Goal: Task Accomplishment & Management: Manage account settings

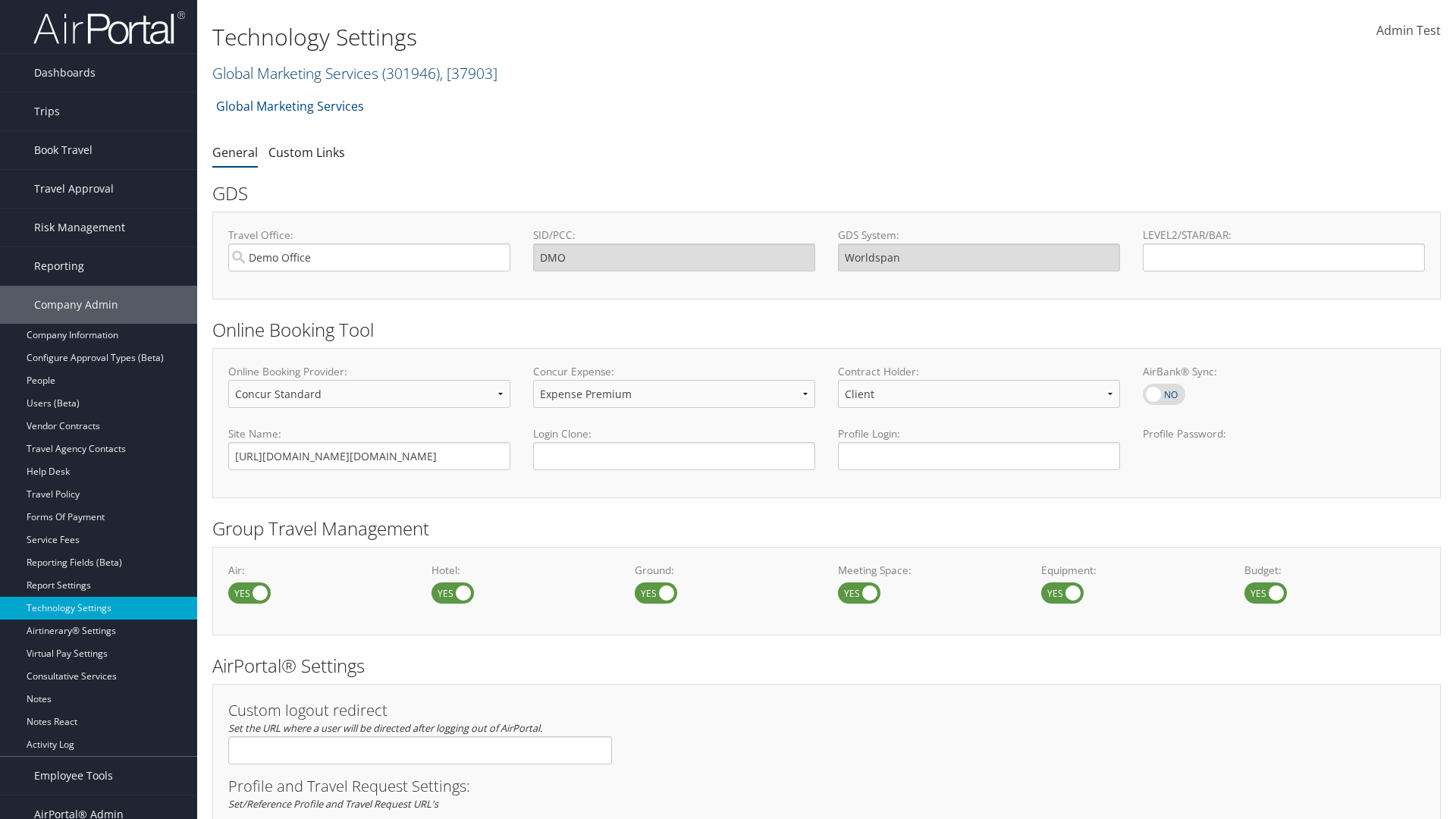
click at [294, 73] on link "Global Marketing Services ( 301946 ) , [ 37903 ]" at bounding box center [355, 73] width 285 height 21
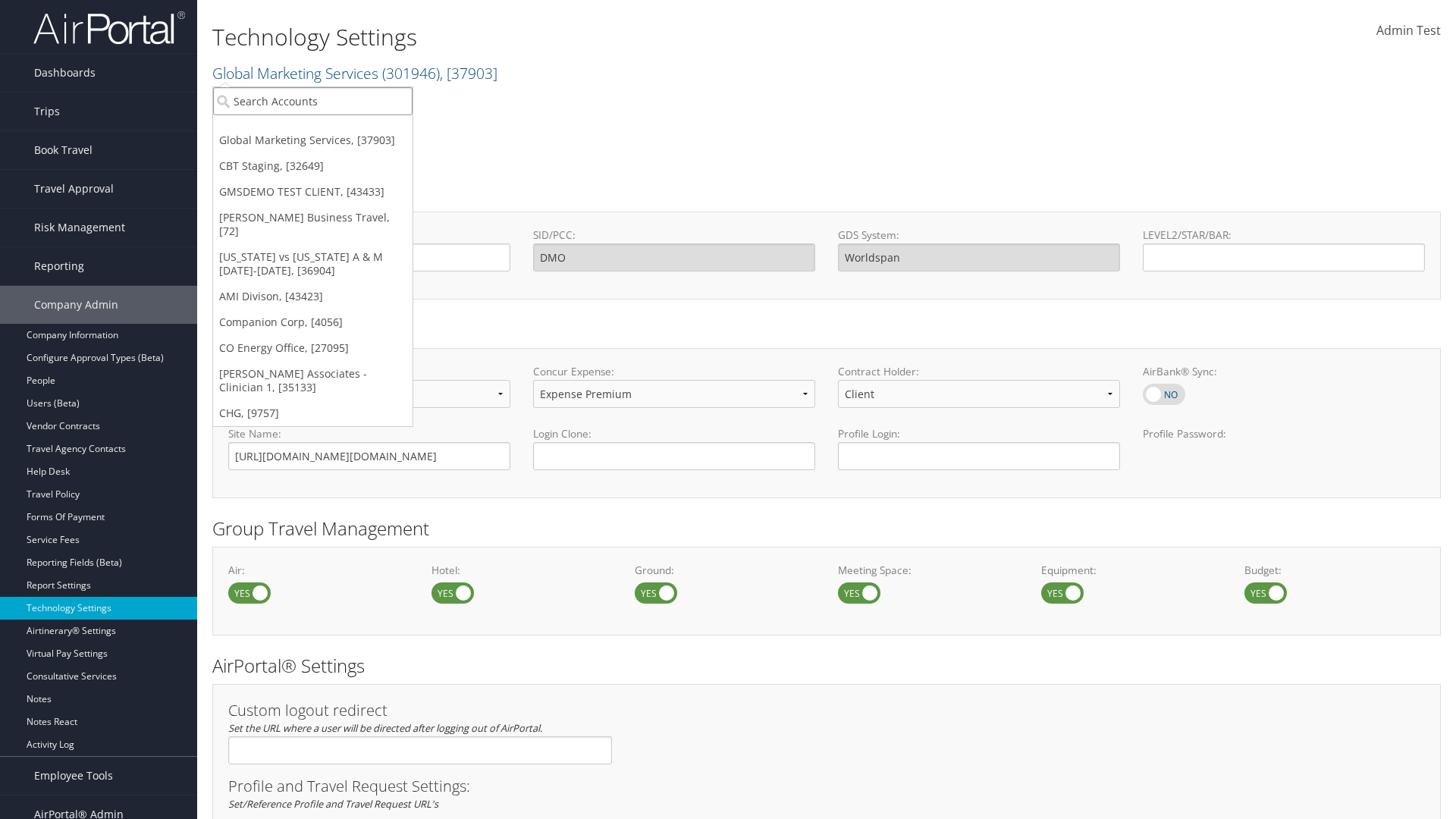
click at [313, 101] on input "search" at bounding box center [313, 101] width 199 height 28
type input "CBTSTG"
click at [313, 129] on div "CBT Staging (CBTSTG), [32649]" at bounding box center [313, 129] width 216 height 13
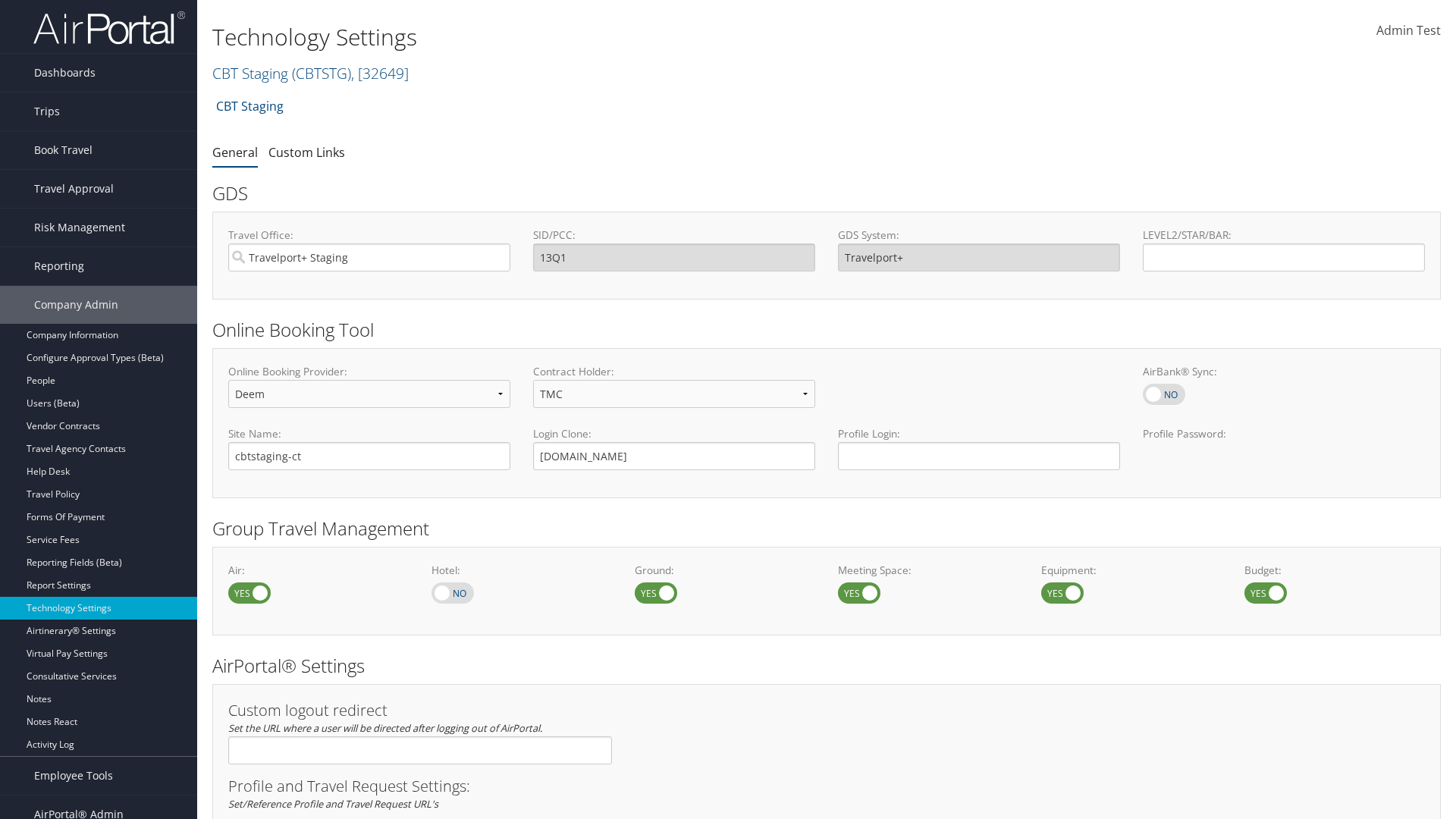
scroll to position [929, 0]
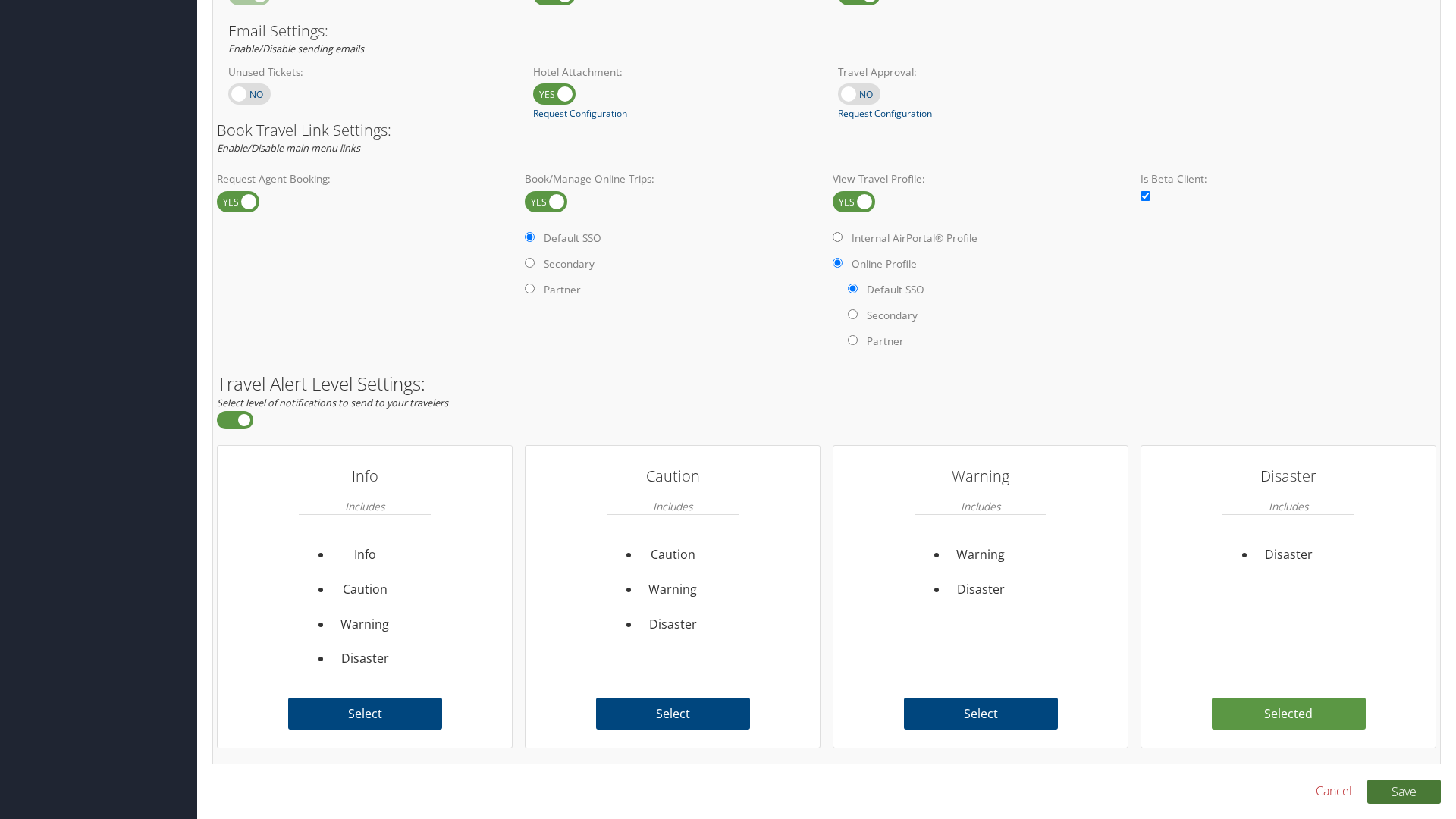
click at [1404, 791] on button "Save" at bounding box center [1404, 791] width 73 height 24
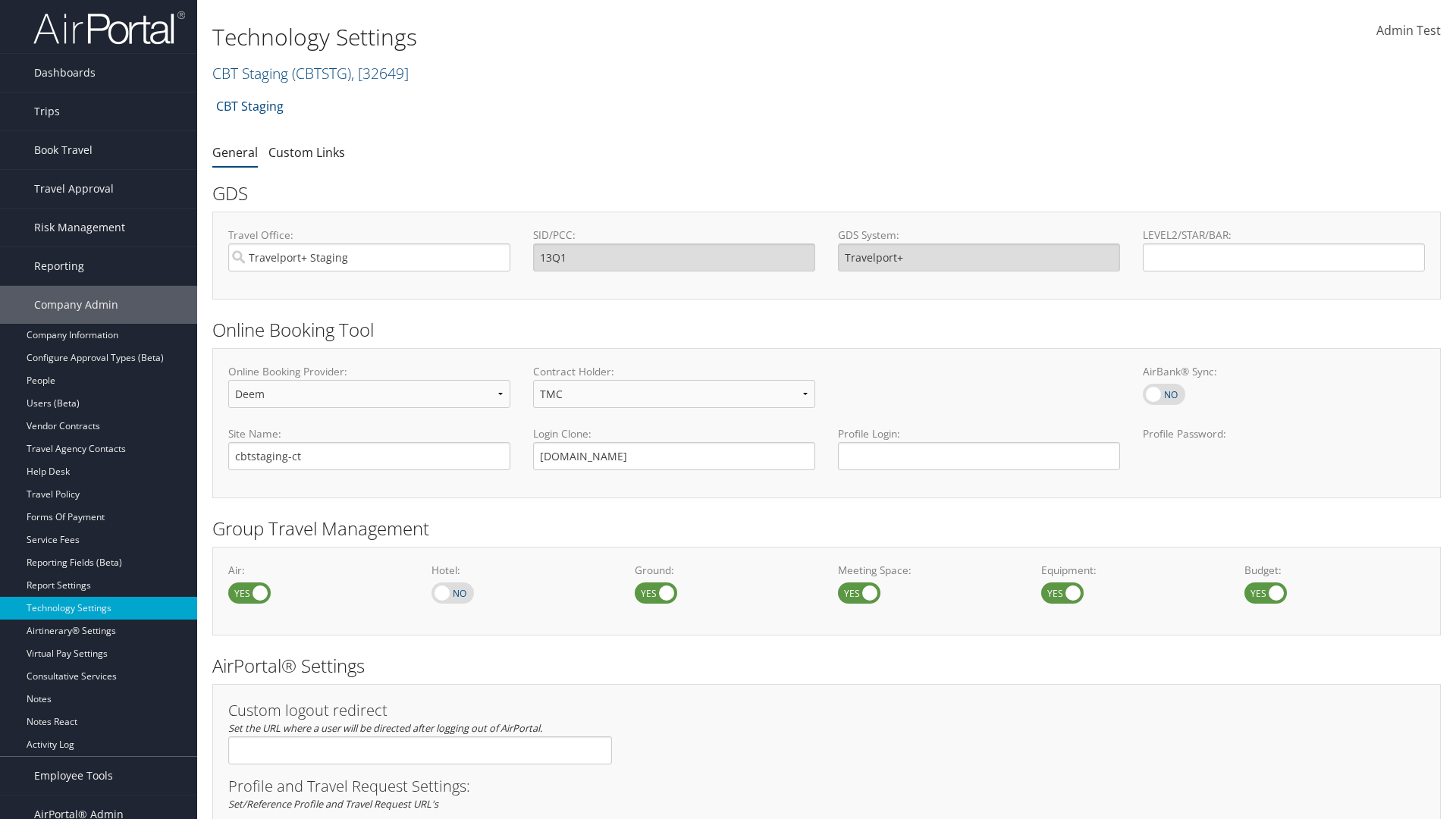
click at [0, 0] on link "Book/Manage Online Trips" at bounding box center [0, 0] width 0 height 0
select select "4"
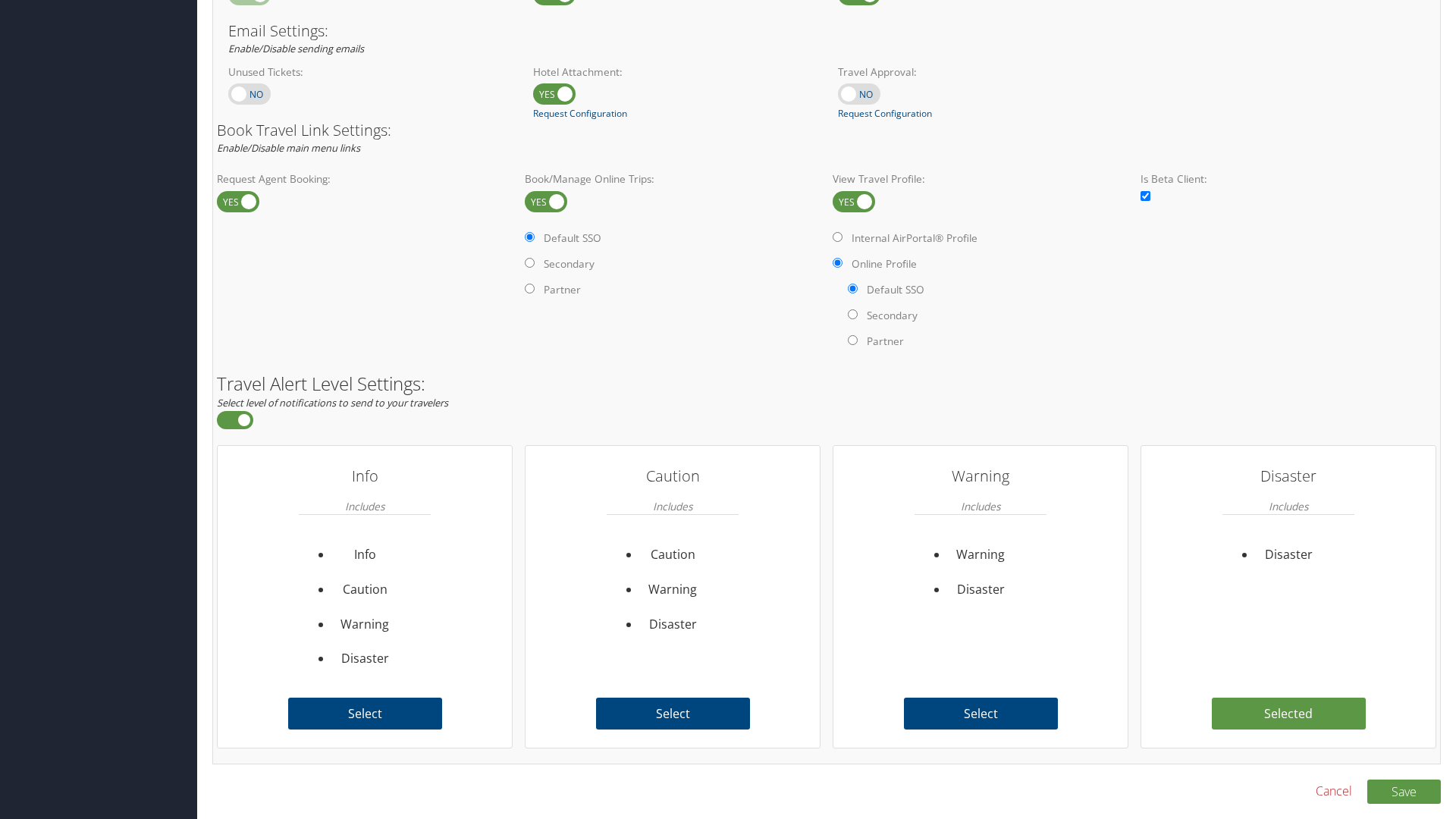
scroll to position [929, 0]
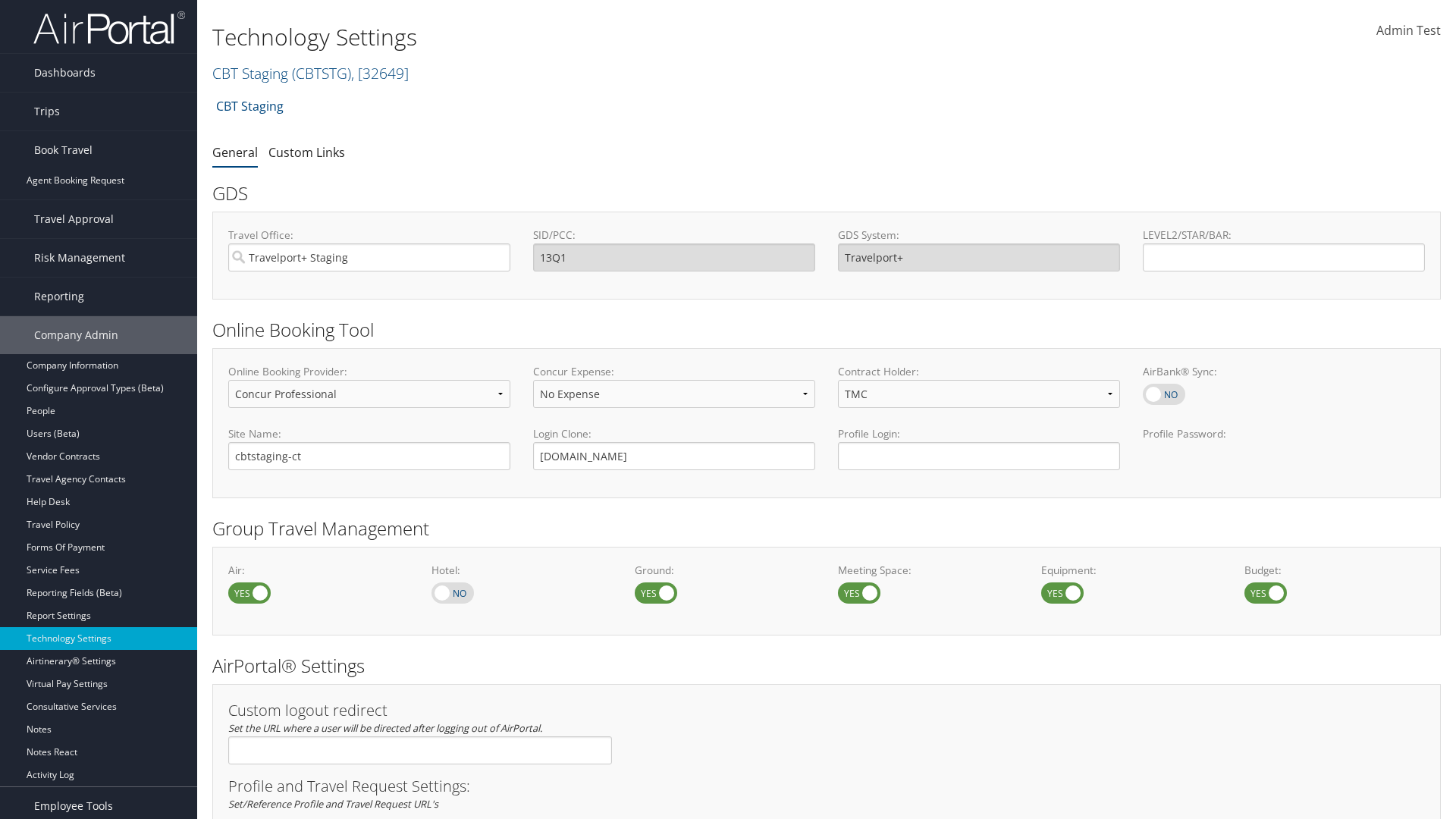
click at [99, 215] on link "Book/Manage Online Trips" at bounding box center [99, 226] width 198 height 23
